Goal: Information Seeking & Learning: Learn about a topic

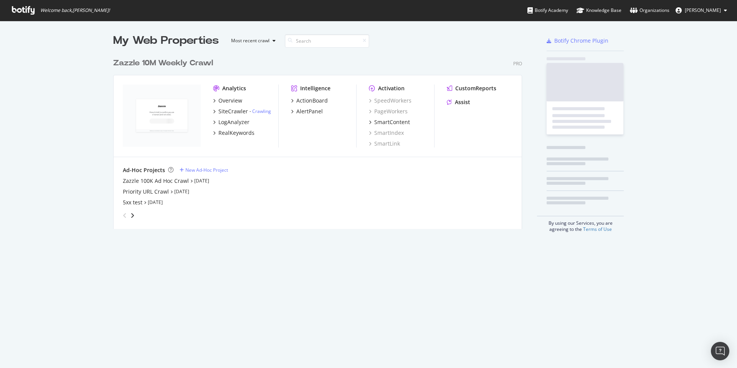
scroll to position [175, 409]
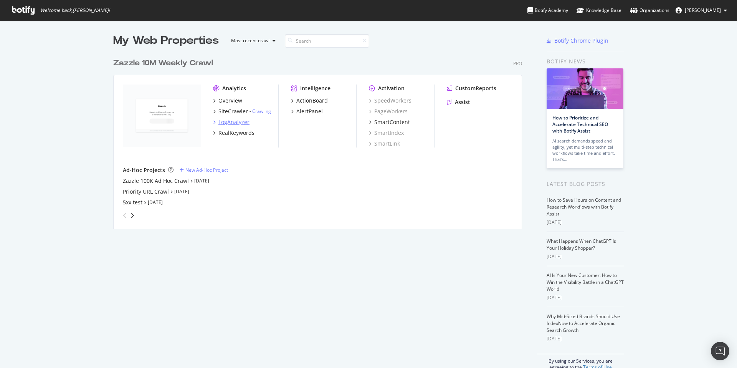
click at [234, 121] on div "LogAnalyzer" at bounding box center [233, 122] width 31 height 8
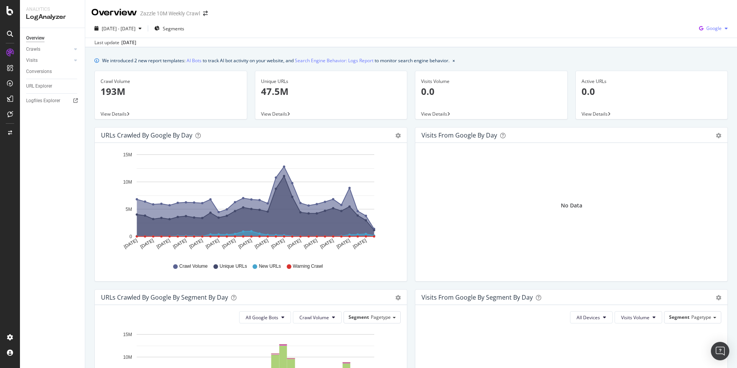
click at [710, 26] on span "Google" at bounding box center [713, 28] width 15 height 7
click at [702, 55] on span "Bing" at bounding box center [713, 58] width 28 height 7
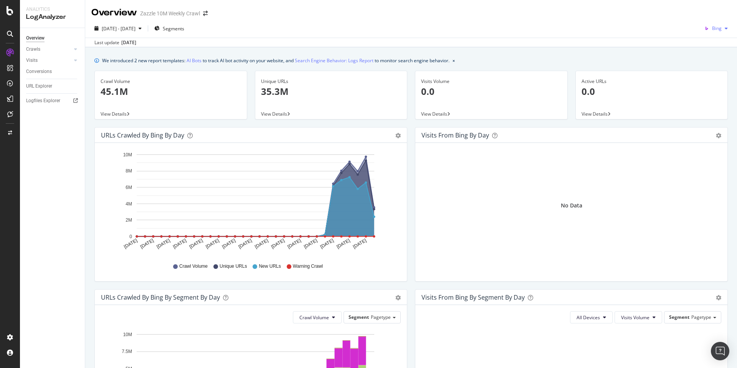
click at [722, 31] on div "Bing" at bounding box center [716, 29] width 30 height 12
click at [709, 47] on div "Google" at bounding box center [707, 43] width 53 height 11
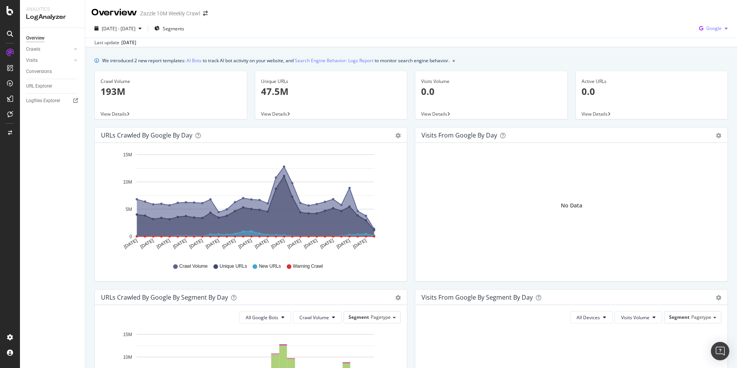
click at [706, 27] on span "Google" at bounding box center [713, 28] width 15 height 7
click at [703, 58] on span "Bing" at bounding box center [713, 58] width 28 height 7
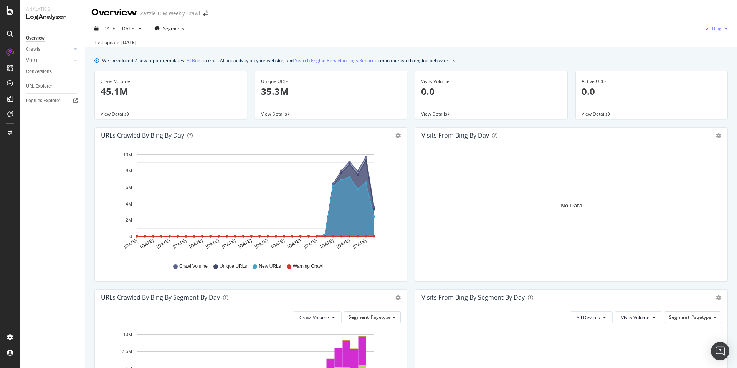
click at [702, 32] on icon "button" at bounding box center [706, 28] width 11 height 11
click at [616, 26] on div "[DATE] - [DATE] Segments Bing" at bounding box center [411, 29] width 652 height 15
click at [493, 61] on div "We introduced 2 new report templates: AI Bots to track AI bot activity on your …" at bounding box center [410, 60] width 633 height 8
click at [703, 25] on icon "button" at bounding box center [706, 28] width 11 height 11
click at [701, 73] on span "OpenAI" at bounding box center [714, 72] width 28 height 7
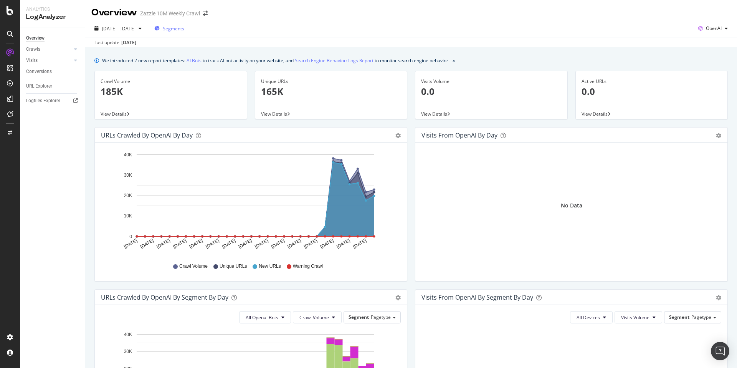
click at [184, 29] on span "Segments" at bounding box center [173, 28] width 21 height 7
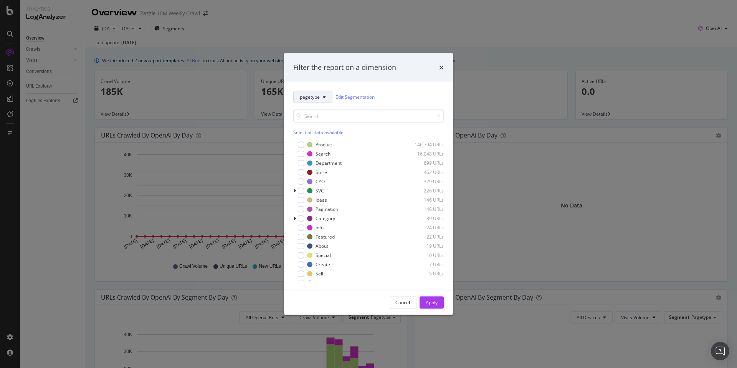
click at [319, 100] on span "pagetype" at bounding box center [310, 97] width 20 height 7
click at [326, 145] on div "Category-Search-Topics" at bounding box center [326, 151] width 64 height 14
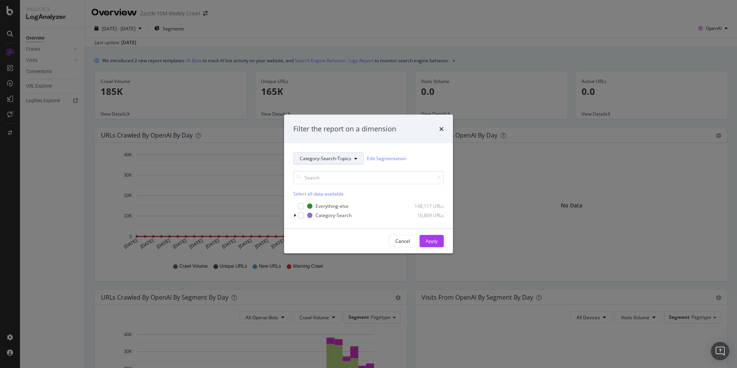
click at [328, 155] on span "Category-Search-Topics" at bounding box center [325, 158] width 51 height 7
click at [330, 199] on span "Occasions" at bounding box center [326, 200] width 52 height 7
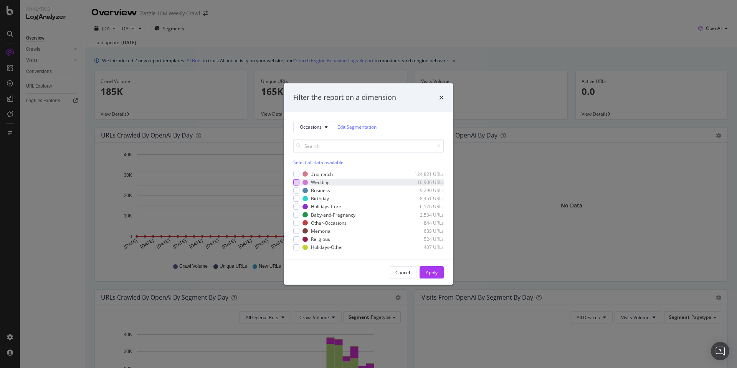
click at [295, 183] on div "modal" at bounding box center [296, 182] width 6 height 6
click at [434, 275] on div "Apply" at bounding box center [432, 272] width 12 height 7
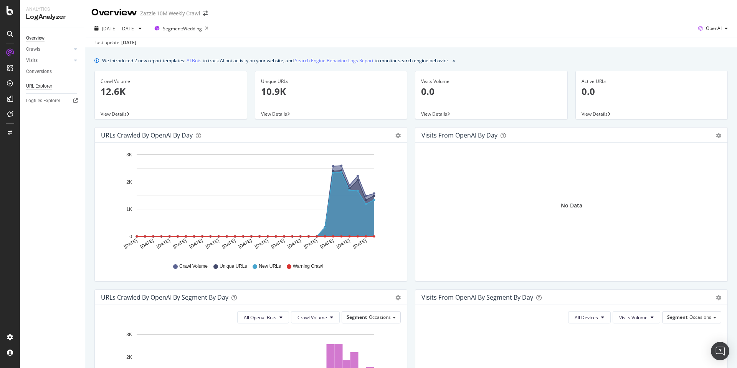
click at [46, 85] on div "URL Explorer" at bounding box center [39, 86] width 26 height 8
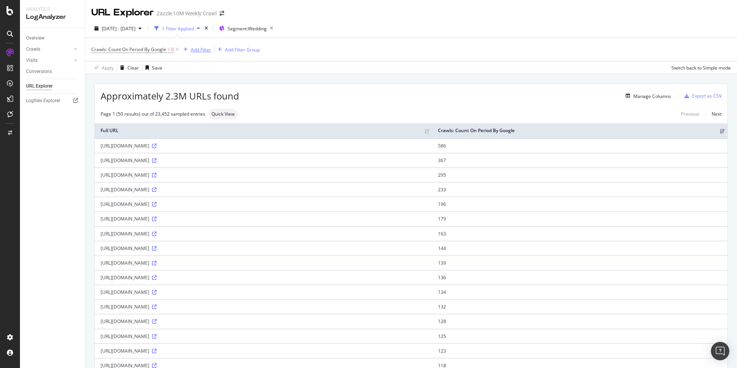
click at [206, 51] on div "Add Filter" at bounding box center [201, 49] width 20 height 7
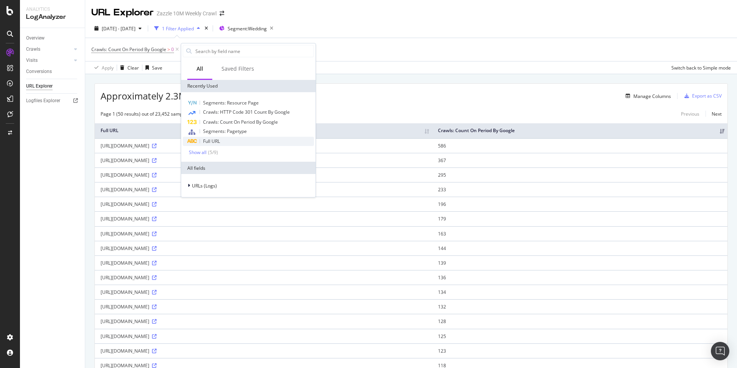
click at [233, 142] on div "Full URL" at bounding box center [248, 141] width 131 height 9
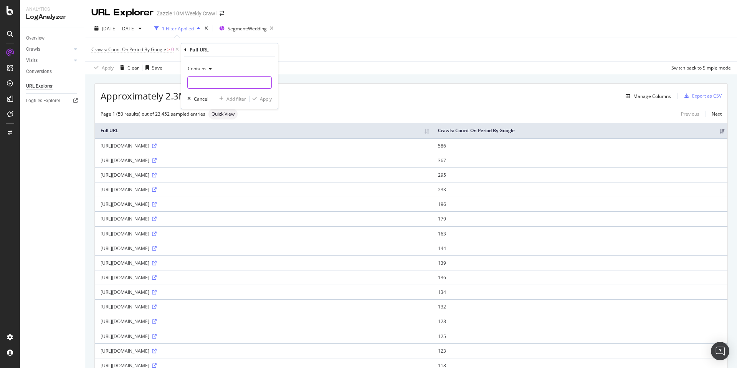
click at [229, 84] on input "text" at bounding box center [230, 82] width 84 height 12
type input "birthday"
click at [262, 97] on div "Apply" at bounding box center [266, 99] width 12 height 7
click at [236, 147] on div "[URL][DOMAIN_NAME]" at bounding box center [271, 145] width 341 height 7
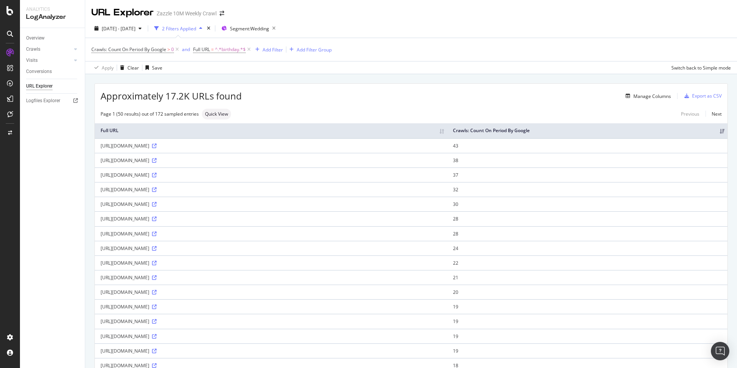
click at [237, 146] on div "[URL][DOMAIN_NAME]" at bounding box center [271, 145] width 341 height 7
click at [242, 145] on div "[URL][DOMAIN_NAME]" at bounding box center [271, 145] width 341 height 7
drag, startPoint x: 244, startPoint y: 145, endPoint x: 222, endPoint y: 147, distance: 22.4
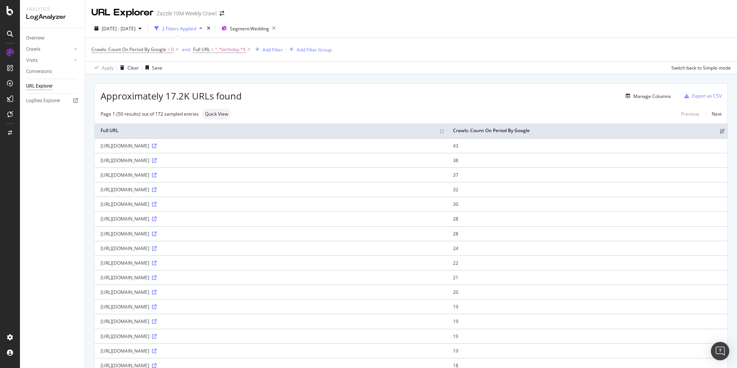
click at [222, 147] on div "[URL][DOMAIN_NAME]" at bounding box center [271, 145] width 341 height 7
click at [272, 49] on div "Add Filter" at bounding box center [273, 49] width 20 height 7
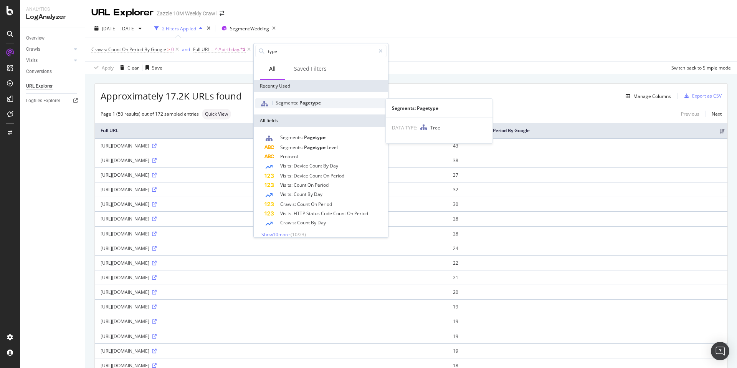
type input "type"
click at [304, 105] on span "Pagetype" at bounding box center [309, 102] width 21 height 7
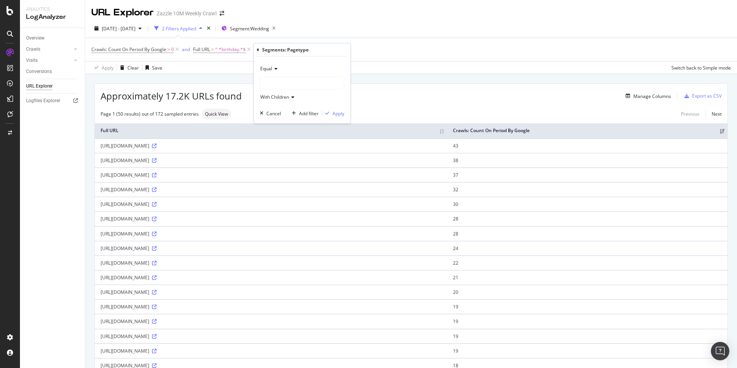
click at [299, 83] on div at bounding box center [302, 83] width 84 height 12
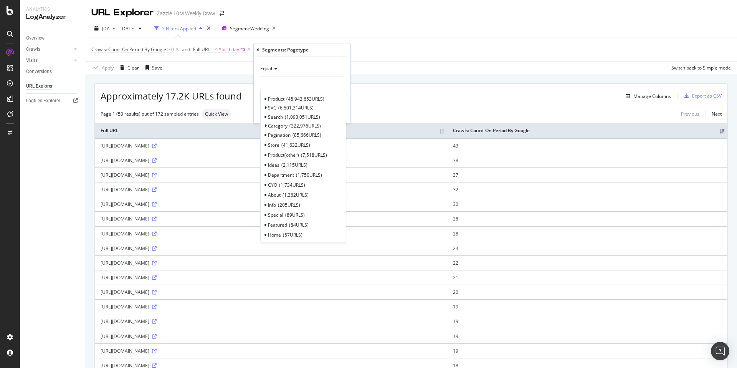
click at [307, 115] on span "1,093,051 URLS" at bounding box center [302, 117] width 35 height 7
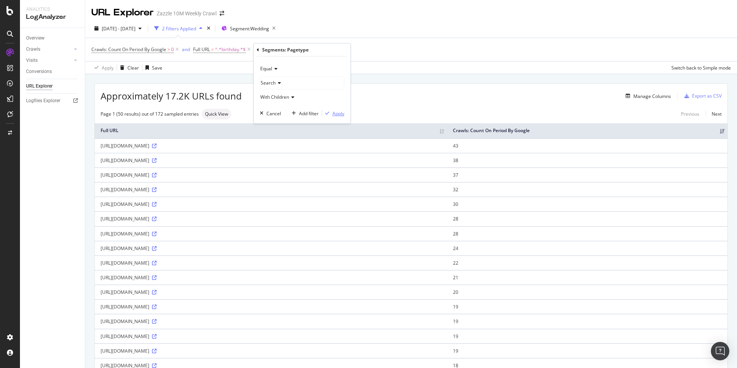
click at [330, 114] on div "button" at bounding box center [327, 113] width 10 height 5
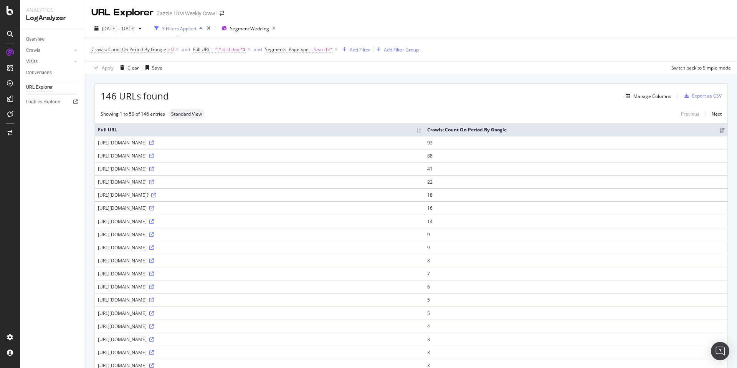
click at [178, 140] on div "[URL][DOMAIN_NAME]" at bounding box center [259, 142] width 323 height 7
click at [178, 140] on div "https://www.zazzle.com/happy+birthday+envelopes" at bounding box center [259, 142] width 323 height 7
click at [177, 143] on div "https://www.zazzle.com/happy+birthday+envelopes" at bounding box center [259, 142] width 323 height 7
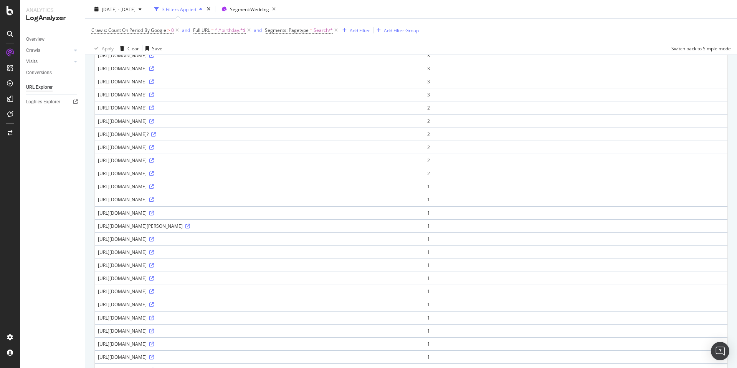
scroll to position [465, 0]
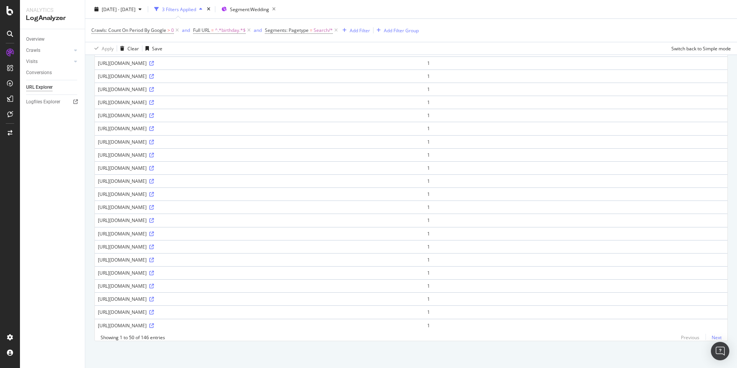
click at [709, 336] on link "Next" at bounding box center [713, 337] width 16 height 11
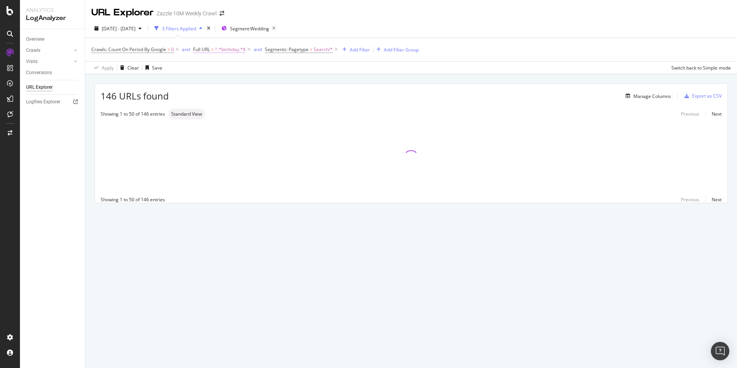
click at [232, 50] on span "^.*birthday.*$" at bounding box center [230, 49] width 31 height 11
click at [236, 79] on input "birthday" at bounding box center [236, 81] width 73 height 12
type input "baby shower"
click at [284, 98] on div "Contains baby shower Cancel Add filter Apply" at bounding box center [242, 81] width 97 height 52
click at [281, 96] on div "Apply" at bounding box center [279, 97] width 12 height 7
